Goal: Task Accomplishment & Management: Use online tool/utility

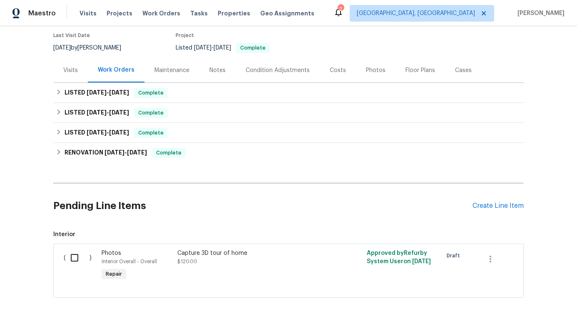
scroll to position [115, 0]
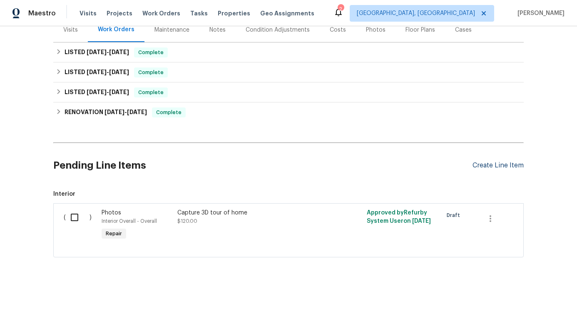
click at [506, 162] on div "Create Line Item" at bounding box center [498, 166] width 51 height 8
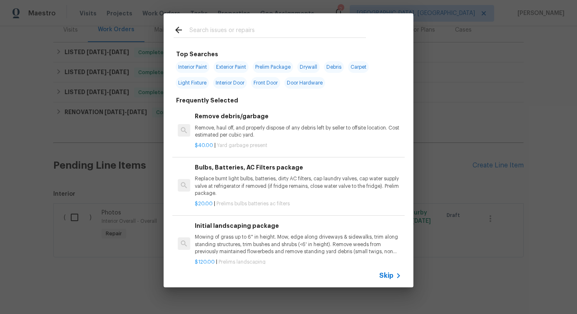
click at [310, 31] on input "text" at bounding box center [278, 31] width 177 height 12
click at [227, 31] on input "text" at bounding box center [278, 31] width 177 height 12
type input "clean"
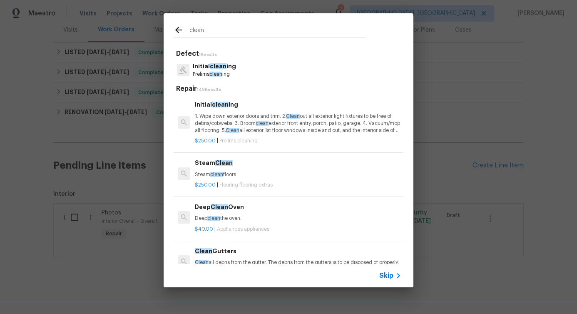
click at [220, 178] on p "Steam clean floors" at bounding box center [298, 174] width 207 height 7
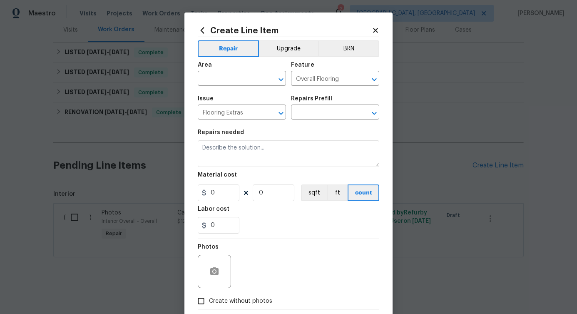
type input "Steam Clean $250.00"
type textarea "Steam clean floors"
type input "250"
type input "1"
click at [238, 80] on input "text" at bounding box center [230, 79] width 65 height 13
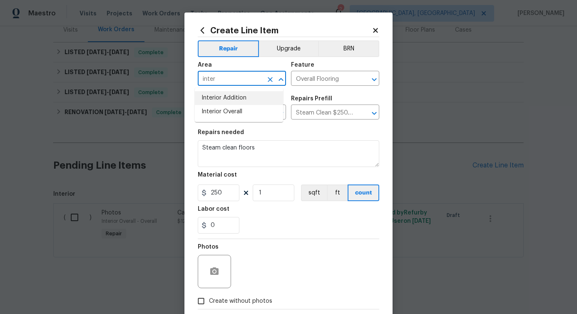
click at [242, 105] on li "Interior Addition" at bounding box center [239, 98] width 88 height 14
type input "Interior Addition"
click at [267, 81] on icon "Clear" at bounding box center [270, 79] width 8 height 8
click at [232, 83] on input "text" at bounding box center [230, 79] width 65 height 13
click at [237, 117] on li "Interior Overall" at bounding box center [239, 112] width 88 height 14
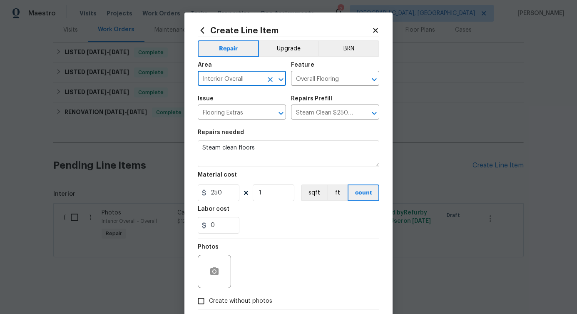
type input "Interior Overall"
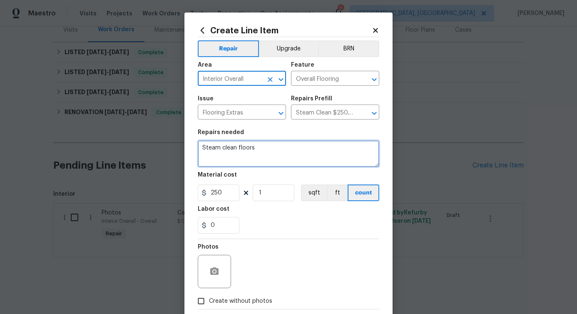
click at [233, 149] on textarea "Steam clean floors" at bounding box center [289, 153] width 182 height 27
paste textarea "Carpet steam cleaning with pet treatment"
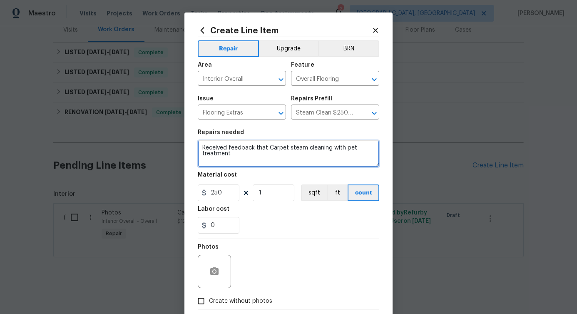
drag, startPoint x: 265, startPoint y: 148, endPoint x: 275, endPoint y: 160, distance: 15.6
click at [275, 160] on html "Maestro Visits Projects Work Orders Tasks Properties Geo Assignments 2 [GEOGRAP…" at bounding box center [288, 157] width 577 height 314
click at [245, 147] on textarea "Received feedback that Carpet steam cleaning with pet treatment" at bounding box center [289, 153] width 182 height 27
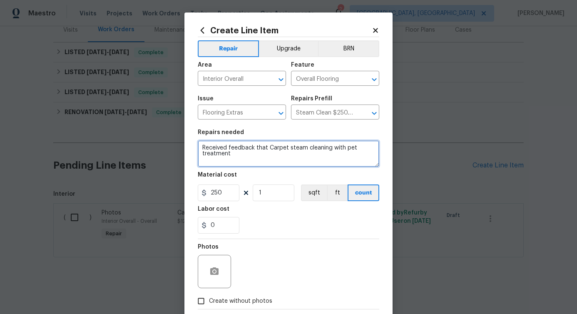
click at [245, 147] on textarea "Received feedback that Carpet steam cleaning with pet treatment" at bounding box center [289, 153] width 182 height 27
paste textarea
click at [323, 149] on textarea "Carpet steam cleaning with pet treatment" at bounding box center [289, 153] width 182 height 27
drag, startPoint x: 317, startPoint y: 147, endPoint x: 342, endPoint y: 186, distance: 46.4
click at [342, 186] on section "Repairs needed Carpet steam cleaning with pet treatment, kindly visit the prope…" at bounding box center [289, 182] width 182 height 114
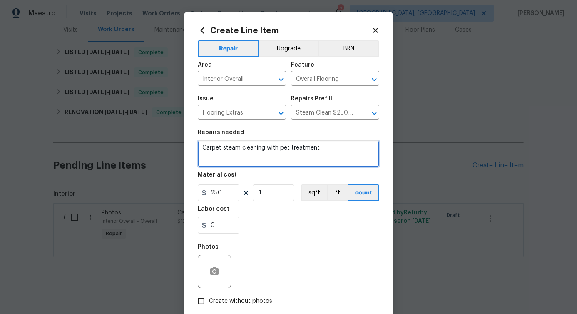
type textarea "Carpet steam cleaning with pet treatment"
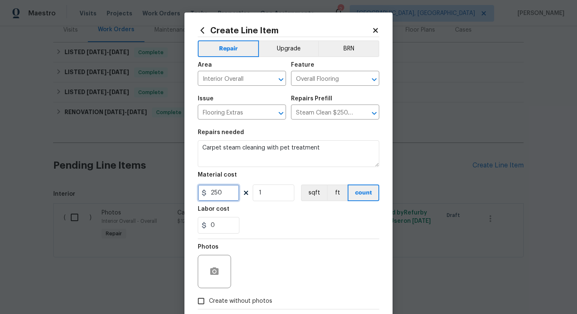
click at [215, 192] on input "250" at bounding box center [219, 193] width 42 height 17
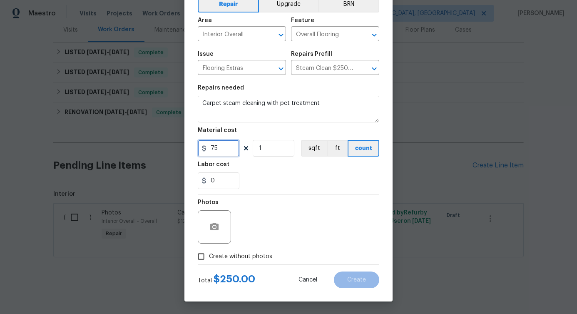
type input "75"
click at [208, 262] on label "Create without photos" at bounding box center [232, 257] width 79 height 16
click at [208, 262] on input "Create without photos" at bounding box center [201, 257] width 16 height 16
checkbox input "true"
click at [267, 248] on div "Reason*" at bounding box center [309, 222] width 142 height 54
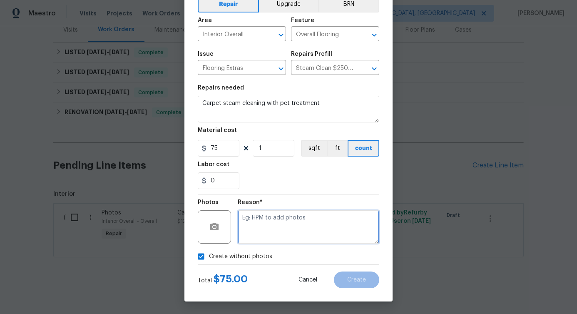
click at [299, 219] on textarea at bounding box center [309, 226] width 142 height 33
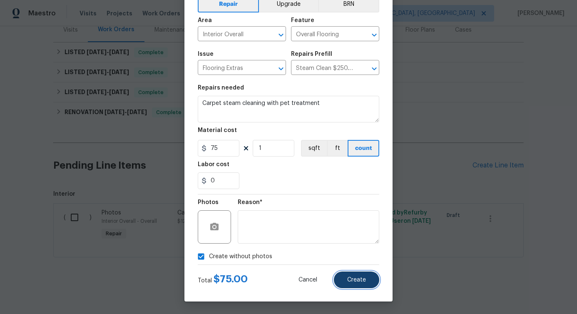
click at [352, 283] on button "Create" at bounding box center [356, 280] width 45 height 17
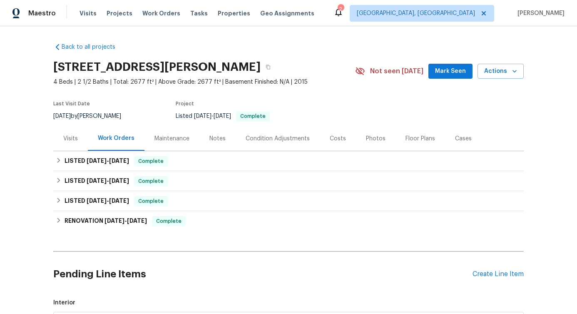
scroll to position [208, 0]
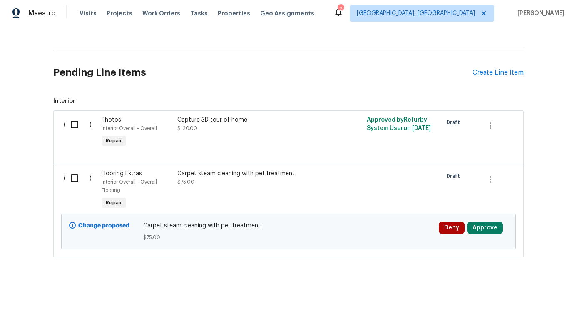
click at [67, 177] on input "checkbox" at bounding box center [78, 178] width 24 height 17
checkbox input "true"
click at [519, 291] on span "Create Work Order" at bounding box center [529, 293] width 55 height 10
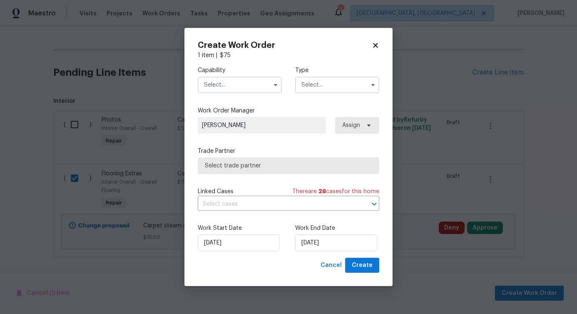
click at [236, 84] on input "text" at bounding box center [240, 85] width 84 height 17
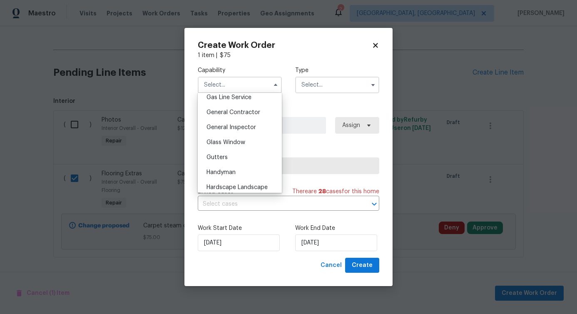
scroll to position [402, 0]
click at [217, 166] on div "Handyman" at bounding box center [240, 158] width 80 height 15
type input "Handyman"
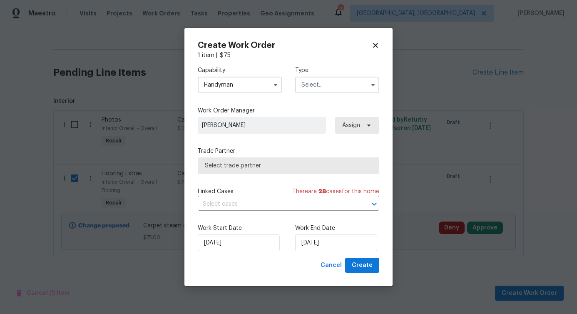
click at [333, 78] on input "text" at bounding box center [337, 85] width 84 height 17
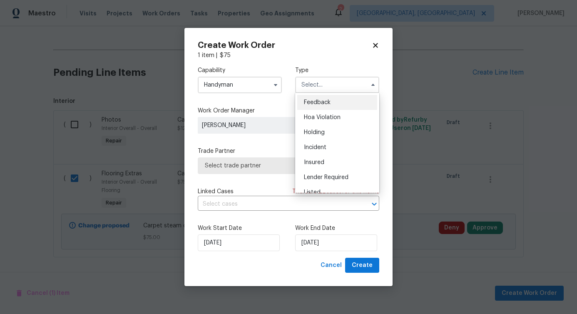
click at [307, 103] on span "Feedback" at bounding box center [317, 103] width 27 height 6
type input "Feedback"
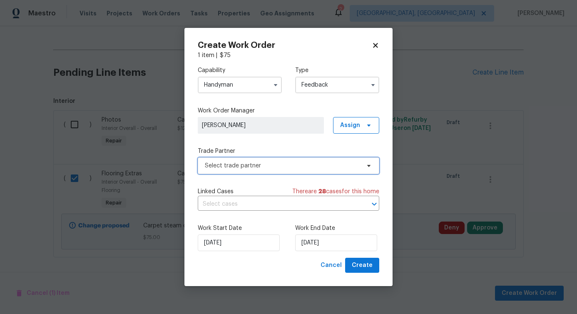
click at [227, 166] on span "Select trade partner" at bounding box center [282, 166] width 155 height 8
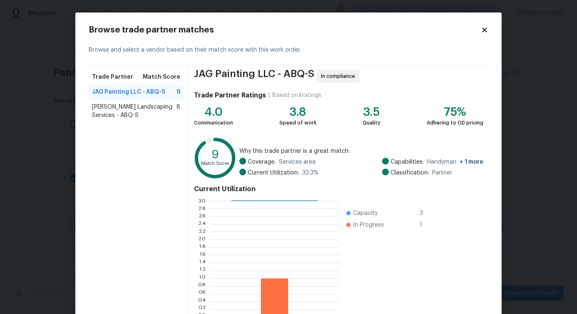
scroll to position [31, 0]
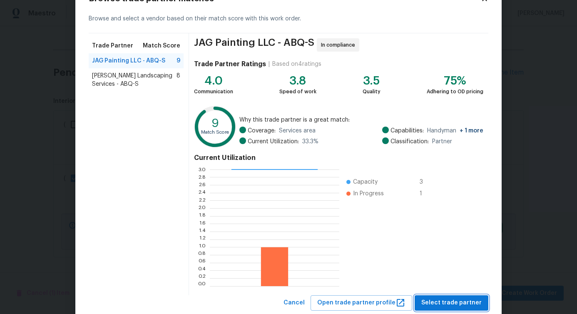
click at [443, 301] on span "Select trade partner" at bounding box center [451, 303] width 60 height 10
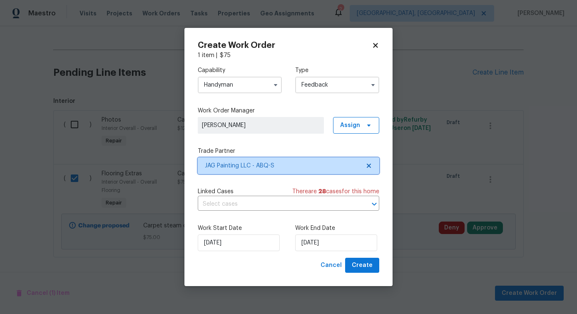
scroll to position [0, 0]
click at [246, 203] on input "text" at bounding box center [277, 204] width 158 height 13
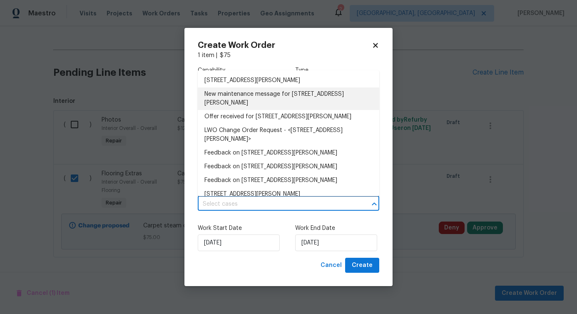
click at [258, 92] on li "New maintenance message for [STREET_ADDRESS][PERSON_NAME]" at bounding box center [289, 98] width 182 height 22
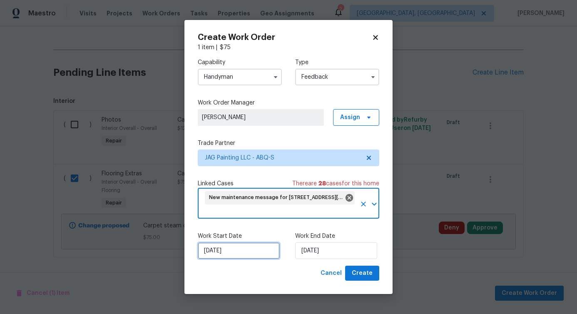
click at [232, 254] on input "[DATE]" at bounding box center [239, 250] width 82 height 17
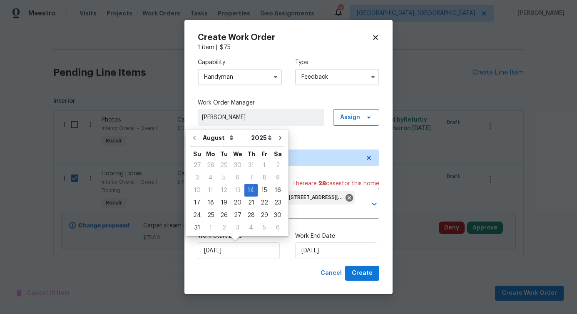
click at [340, 234] on label "Work End Date" at bounding box center [337, 236] width 84 height 8
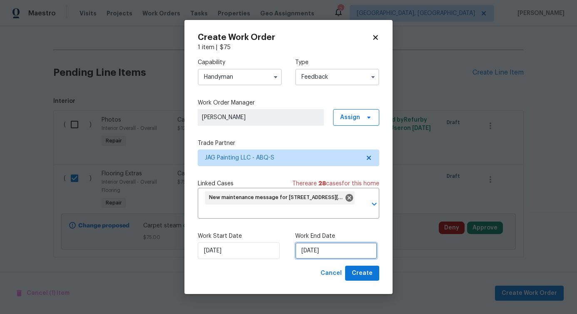
click at [323, 245] on input "[DATE]" at bounding box center [336, 250] width 82 height 17
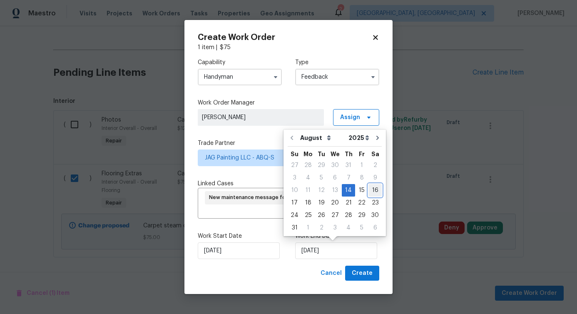
click at [370, 191] on div "16" at bounding box center [375, 191] width 13 height 12
type input "[DATE]"
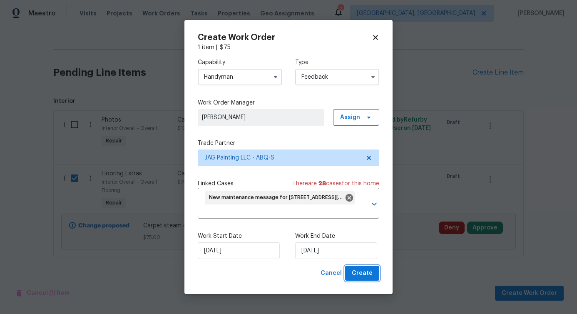
click at [362, 272] on span "Create" at bounding box center [362, 273] width 21 height 10
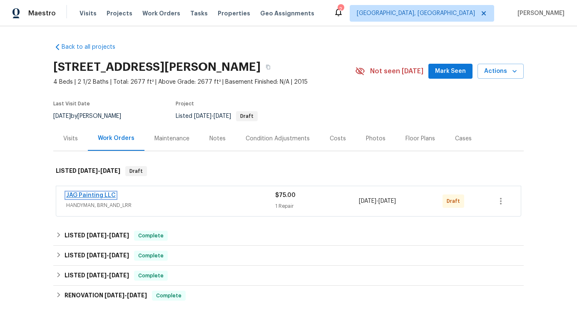
click at [75, 194] on link "JAG Painting LLC" at bounding box center [91, 195] width 50 height 6
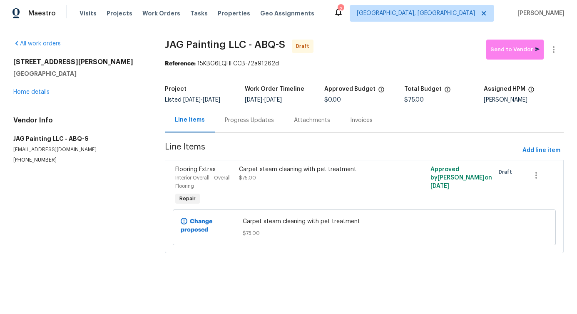
click at [229, 120] on div "Progress Updates" at bounding box center [249, 120] width 49 height 8
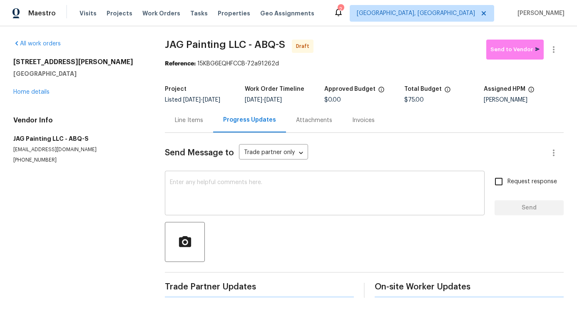
click at [231, 203] on textarea at bounding box center [325, 194] width 310 height 29
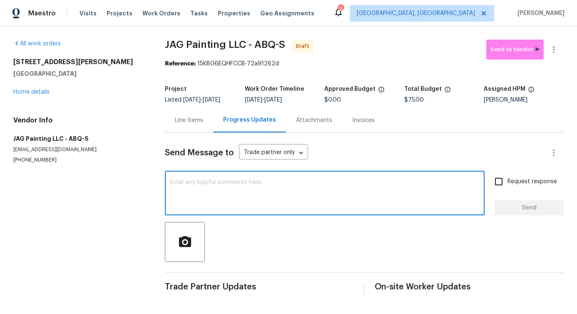
paste textarea "Hi, this is Pavithra with Opendoor. I’m confirming you received the WO for the …"
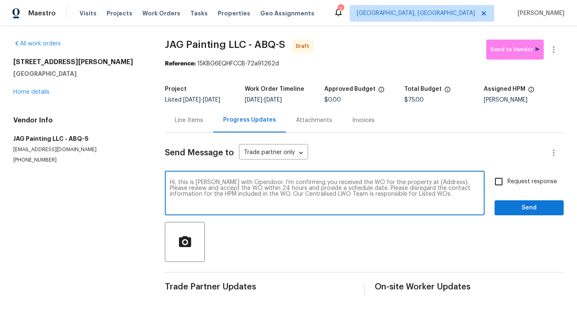
click at [431, 185] on textarea "Hi, this is Pavithra with Opendoor. I’m confirming you received the WO for the …" at bounding box center [325, 194] width 310 height 29
click at [427, 179] on div "Hi, this is Pavithra with Opendoor. I’m confirming you received the WO for the …" at bounding box center [325, 194] width 320 height 42
click at [418, 185] on textarea "Hi, this is Pavithra with Opendoor. I’m confirming you received the WO for the …" at bounding box center [325, 194] width 310 height 29
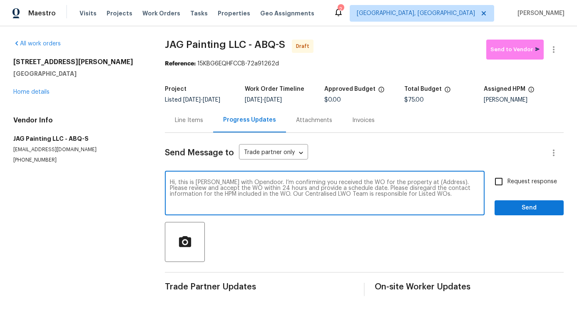
click at [418, 185] on textarea "Hi, this is Pavithra with Opendoor. I’m confirming you received the WO for the …" at bounding box center [325, 194] width 310 height 29
paste textarea "[STREET_ADDRESS][PERSON_NAME]"
type textarea "Hi, this is Pavithra with Opendoor. I’m confirming you received the WO for the …"
click at [508, 186] on span "Request response" at bounding box center [533, 181] width 50 height 9
click at [508, 186] on input "Request response" at bounding box center [498, 181] width 17 height 17
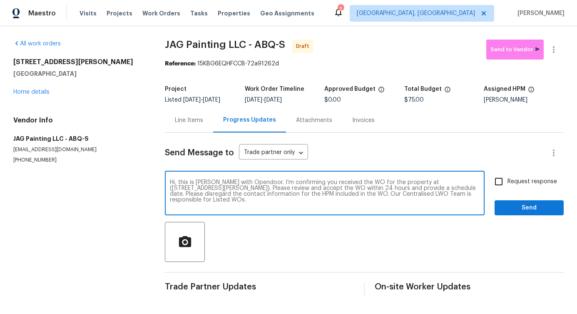
checkbox input "true"
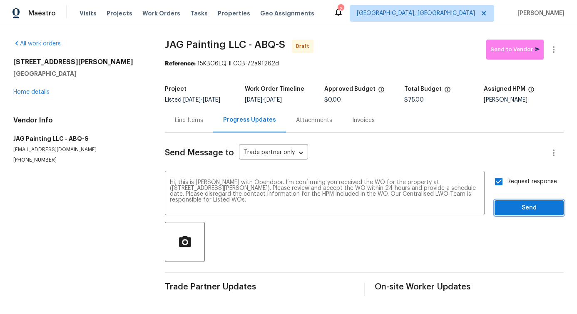
click at [512, 206] on span "Send" at bounding box center [529, 208] width 56 height 10
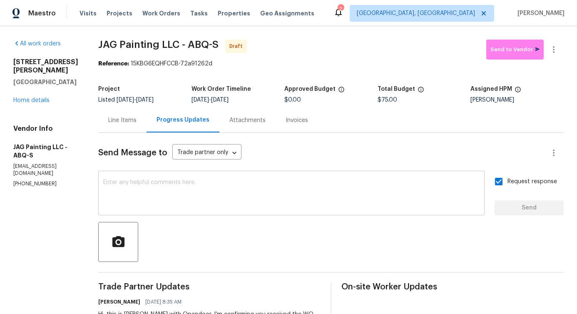
click at [300, 197] on textarea at bounding box center [291, 194] width 377 height 29
drag, startPoint x: 90, startPoint y: 42, endPoint x: 177, endPoint y: 42, distance: 86.6
click at [177, 42] on div "All work orders 7110 Wasilla Dr NE Rio Rancho, NM 87144 Home details Vendor Inf…" at bounding box center [288, 200] width 577 height 349
copy span "JAG Painting LLC"
click at [553, 50] on icon "button" at bounding box center [554, 49] width 2 height 7
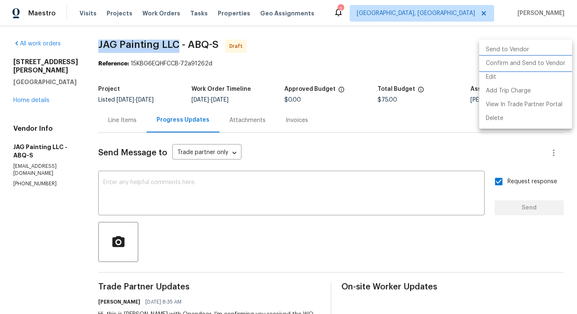
click at [516, 67] on li "Confirm and Send to Vendor" at bounding box center [525, 64] width 93 height 14
click at [306, 190] on div at bounding box center [288, 157] width 577 height 314
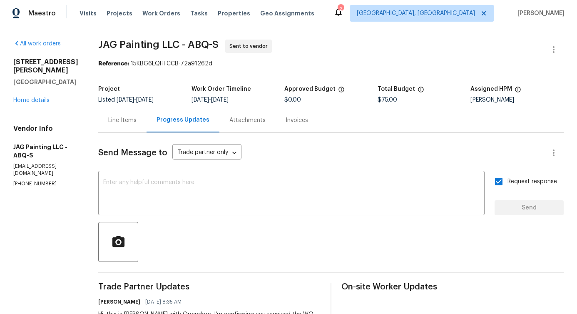
click at [113, 125] on div "Line Items" at bounding box center [122, 120] width 48 height 25
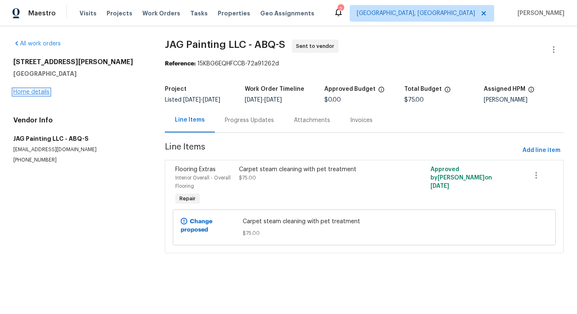
click at [42, 93] on link "Home details" at bounding box center [31, 92] width 36 height 6
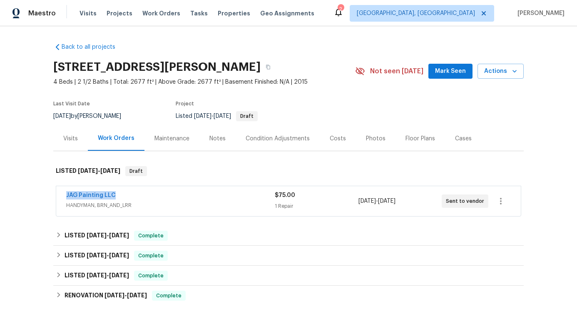
drag, startPoint x: 56, startPoint y: 195, endPoint x: 186, endPoint y: 196, distance: 130.4
click at [186, 196] on div "JAG Painting LLC HANDYMAN, BRN_AND_LRR $75.00 1 Repair 8/14/2025 - 8/16/2025 Se…" at bounding box center [288, 201] width 465 height 30
copy link "JAG Painting LLC"
